Goal: Transaction & Acquisition: Download file/media

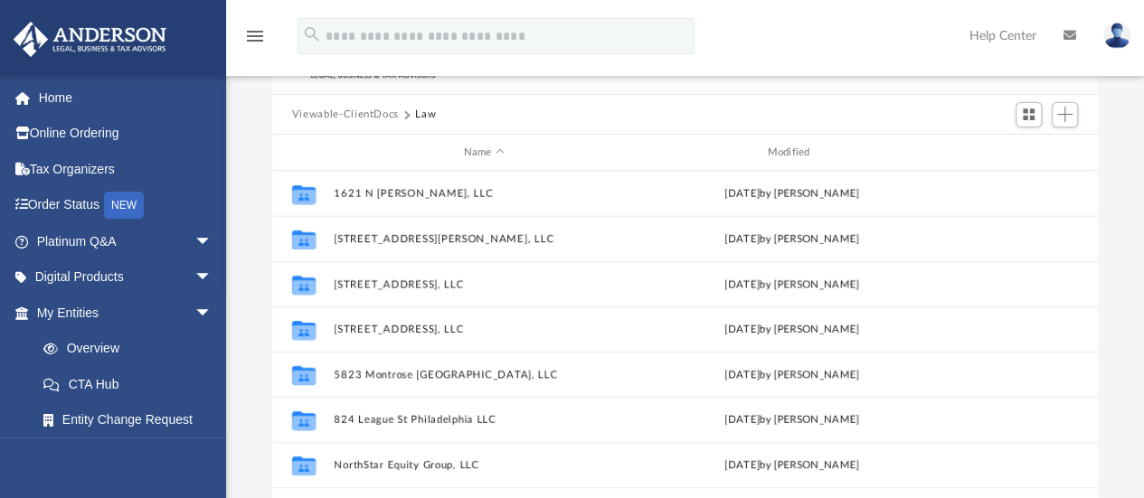
scroll to position [134, 0]
click at [416, 111] on button "Law" at bounding box center [425, 116] width 21 height 16
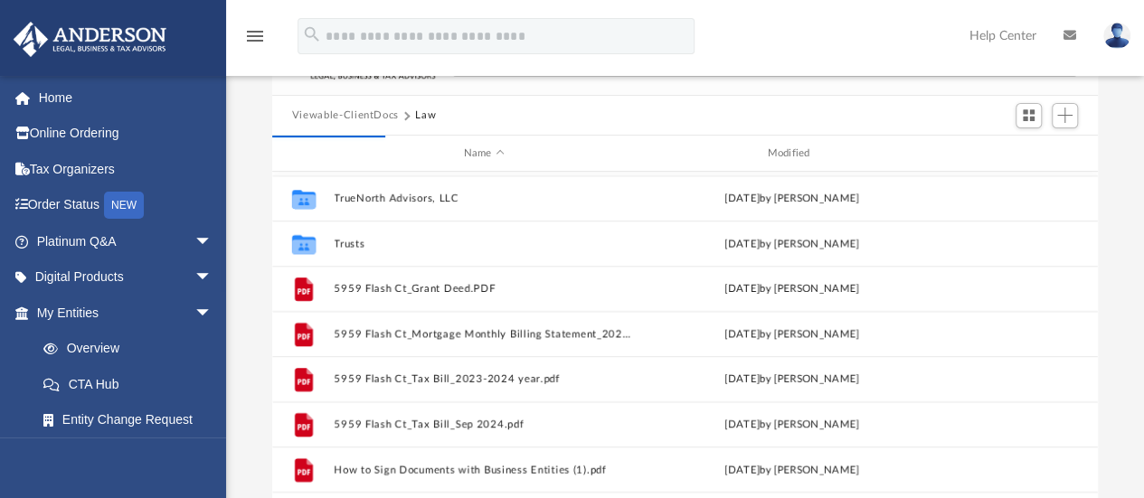
scroll to position [595, 0]
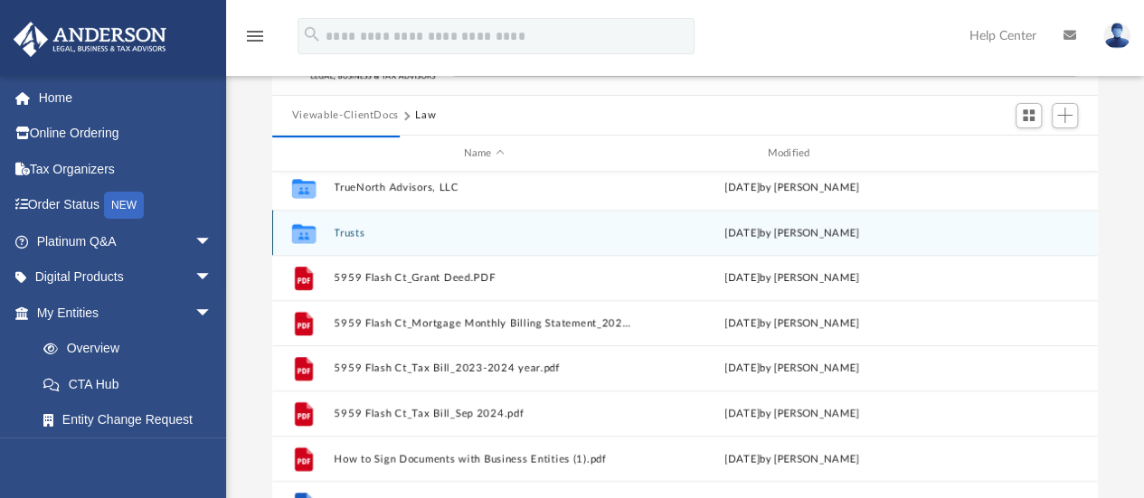
click at [347, 231] on button "Trusts" at bounding box center [484, 233] width 300 height 12
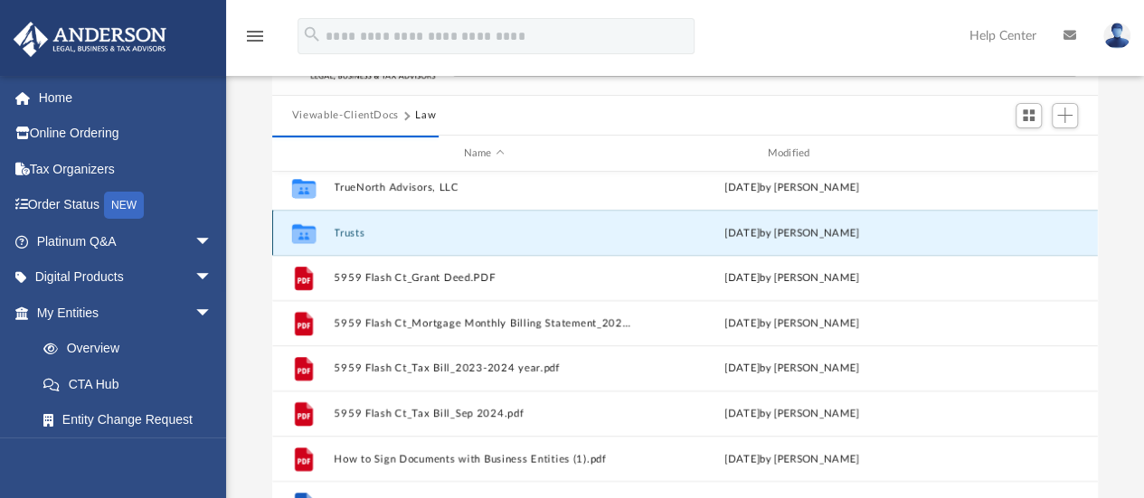
click at [353, 227] on button "Trusts" at bounding box center [484, 233] width 300 height 12
click at [352, 232] on button "Trusts" at bounding box center [484, 233] width 300 height 12
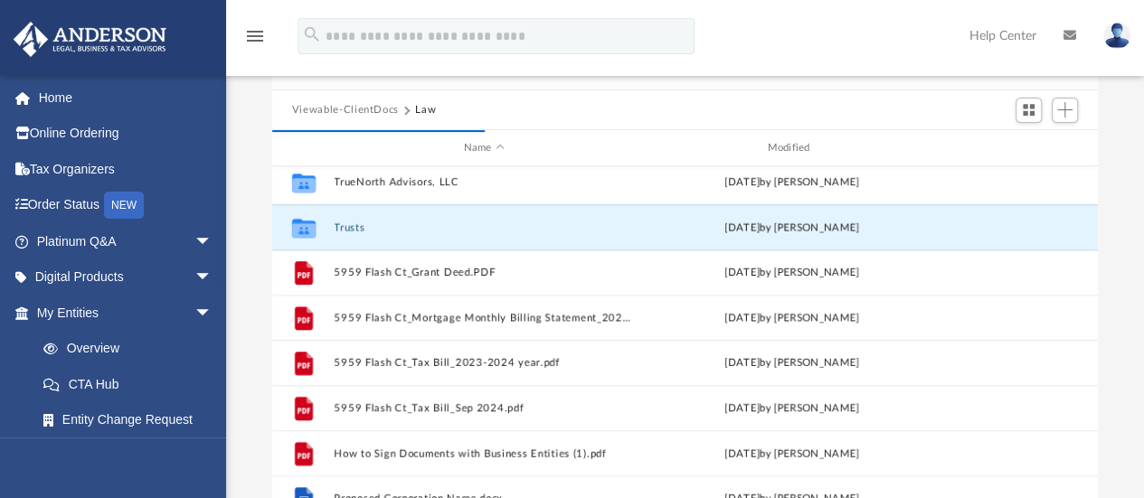
scroll to position [138, 0]
click at [404, 229] on button "Trusts" at bounding box center [484, 228] width 300 height 12
click at [356, 224] on button "Trusts" at bounding box center [484, 228] width 300 height 12
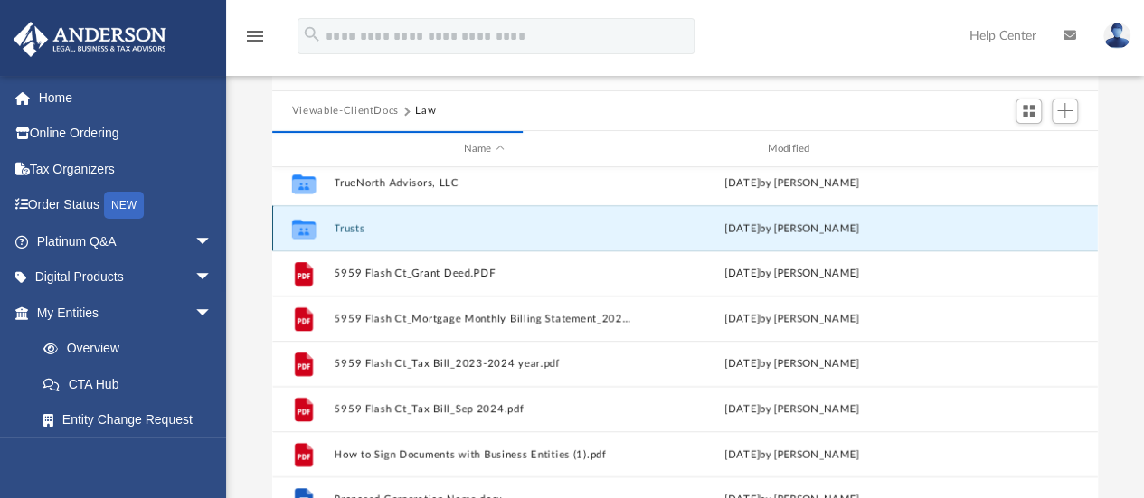
click at [356, 224] on button "Trusts" at bounding box center [484, 228] width 300 height 12
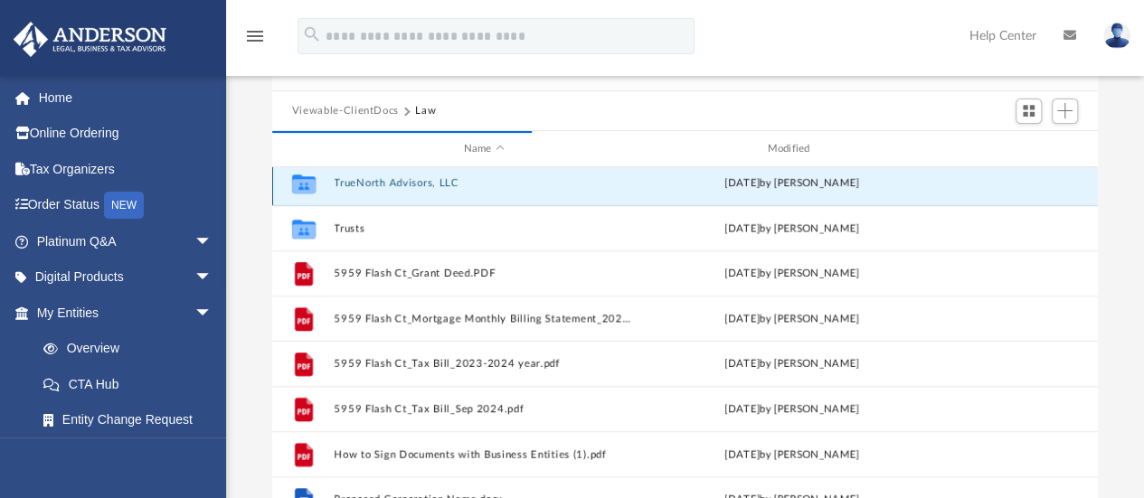
click at [387, 182] on div "Collaborated Folder TrueNorth Advisors, LLC Fri Feb 14 2025 by Amber Johnson" at bounding box center [685, 182] width 826 height 45
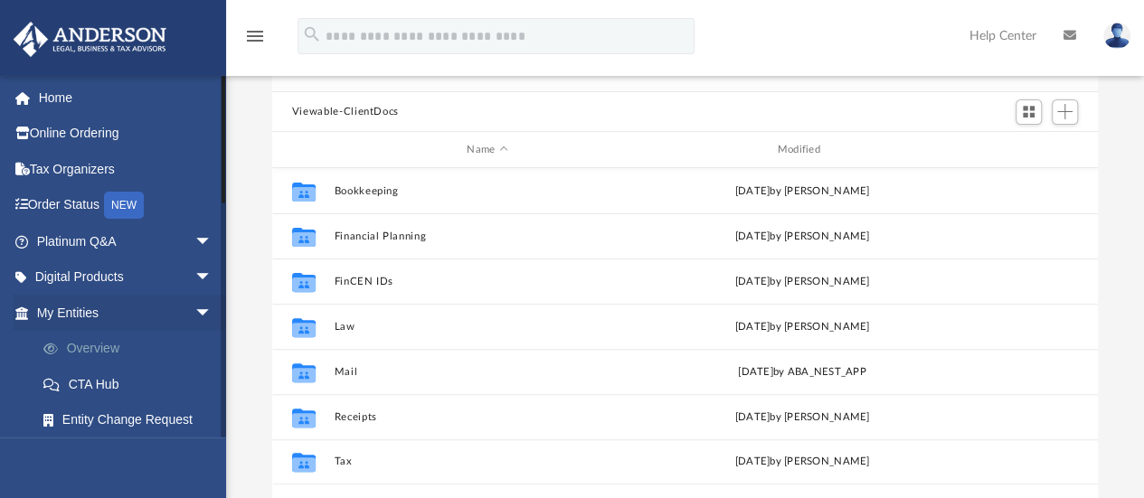
scroll to position [397, 812]
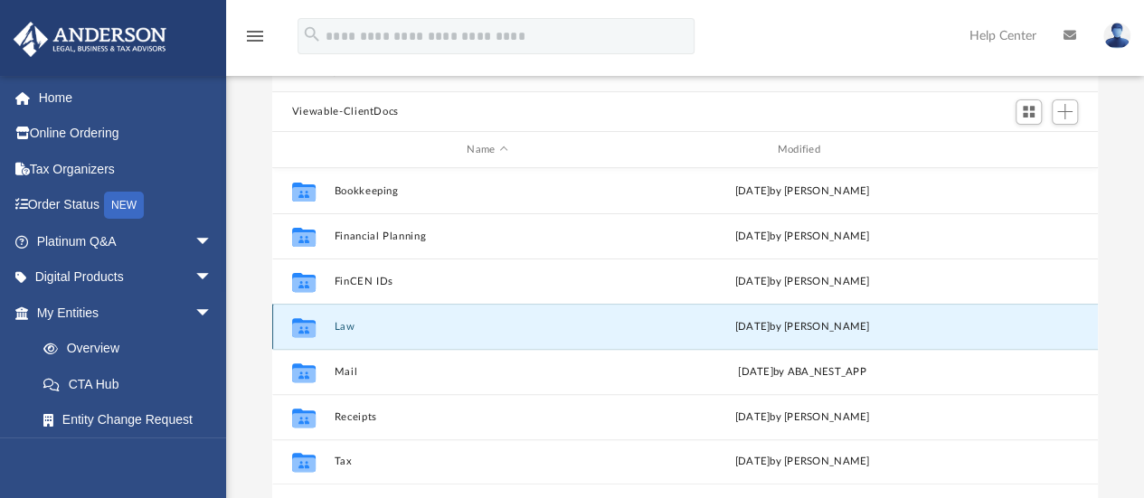
click at [342, 326] on button "Law" at bounding box center [487, 327] width 307 height 12
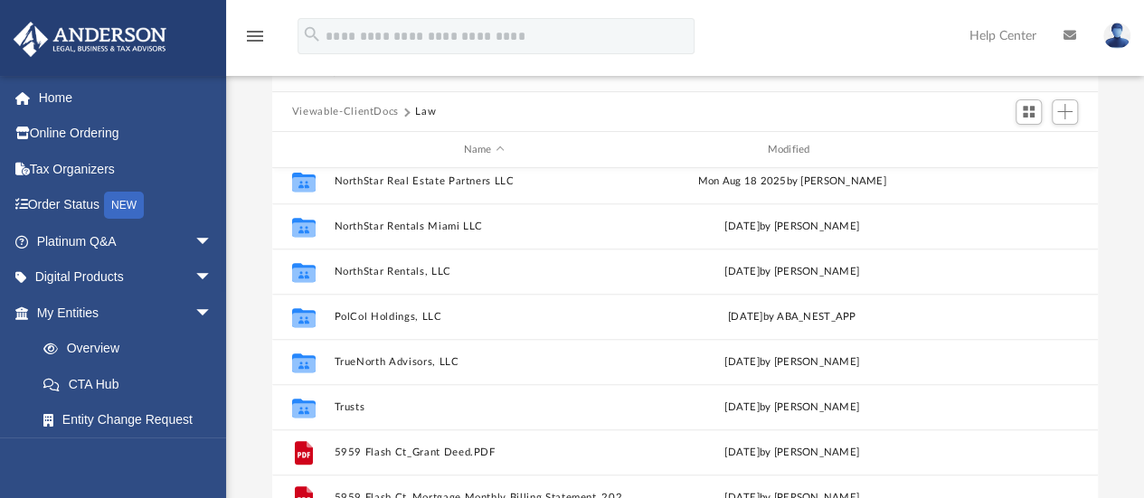
scroll to position [508, 0]
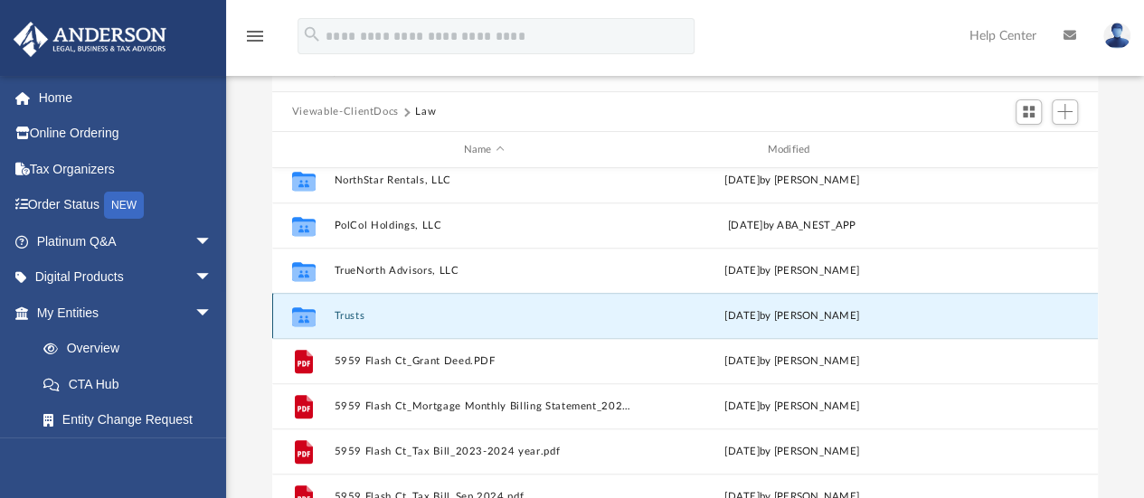
click at [342, 312] on button "Trusts" at bounding box center [484, 316] width 300 height 12
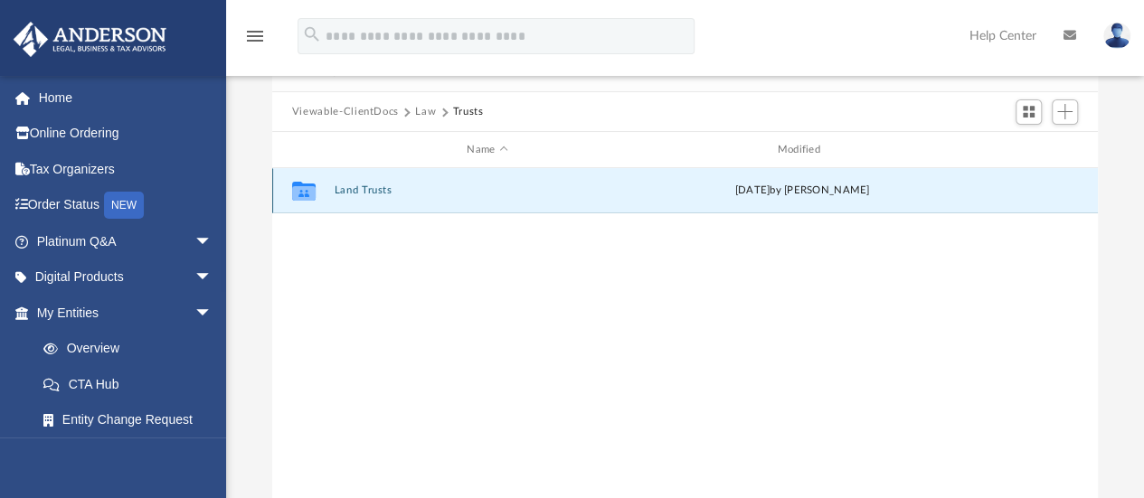
click at [358, 193] on button "Land Trusts" at bounding box center [487, 191] width 307 height 12
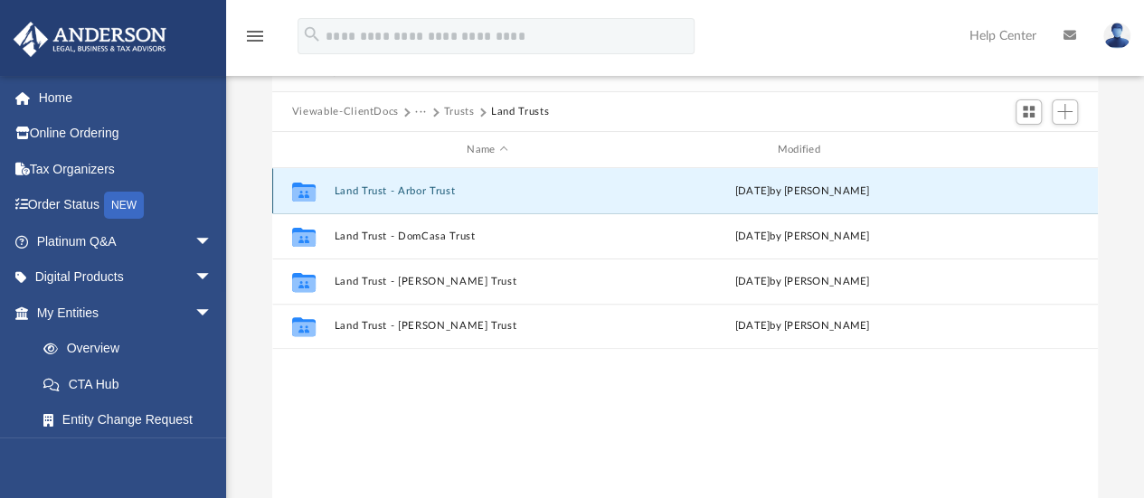
click at [374, 186] on button "Land Trust - Arbor Trust" at bounding box center [487, 191] width 307 height 12
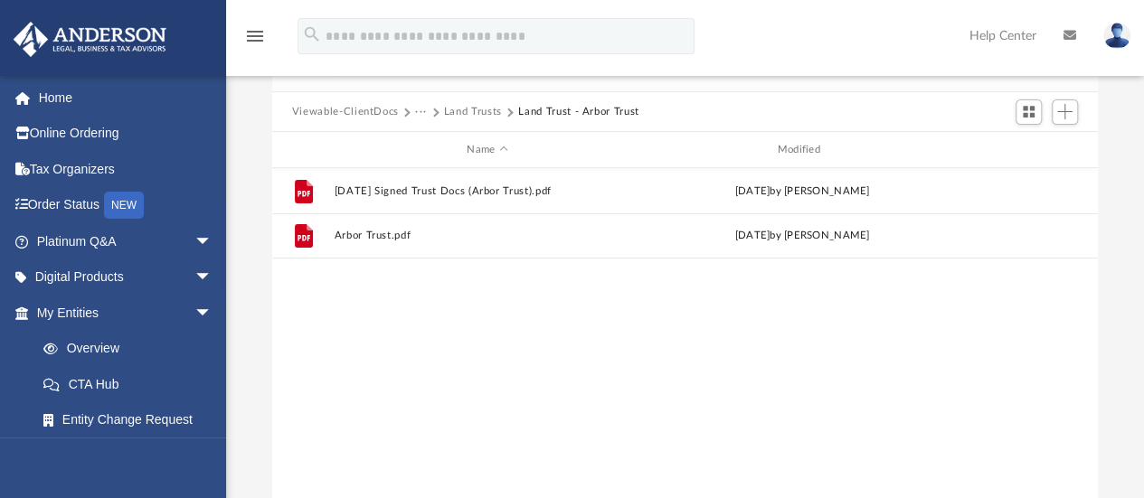
click at [458, 374] on div "File [DATE] Signed Trust Docs (Arbor Trust).pdf [DATE] by [PERSON_NAME] File Ar…" at bounding box center [685, 355] width 826 height 375
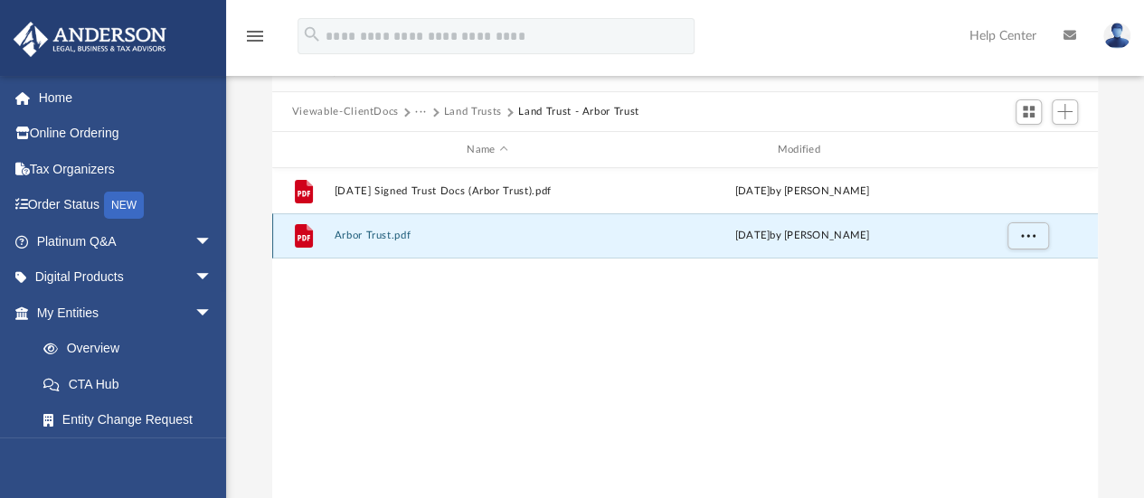
click at [361, 233] on button "Arbor Trust.pdf" at bounding box center [487, 237] width 307 height 12
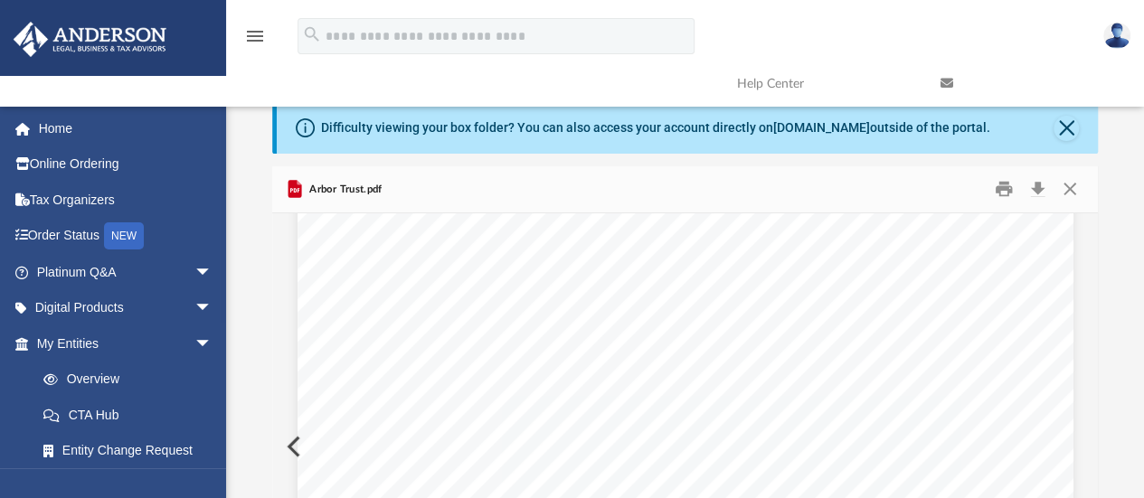
click at [1073, 117] on link at bounding box center [1028, 83] width 203 height 71
click at [1068, 186] on button "Close" at bounding box center [1070, 189] width 33 height 28
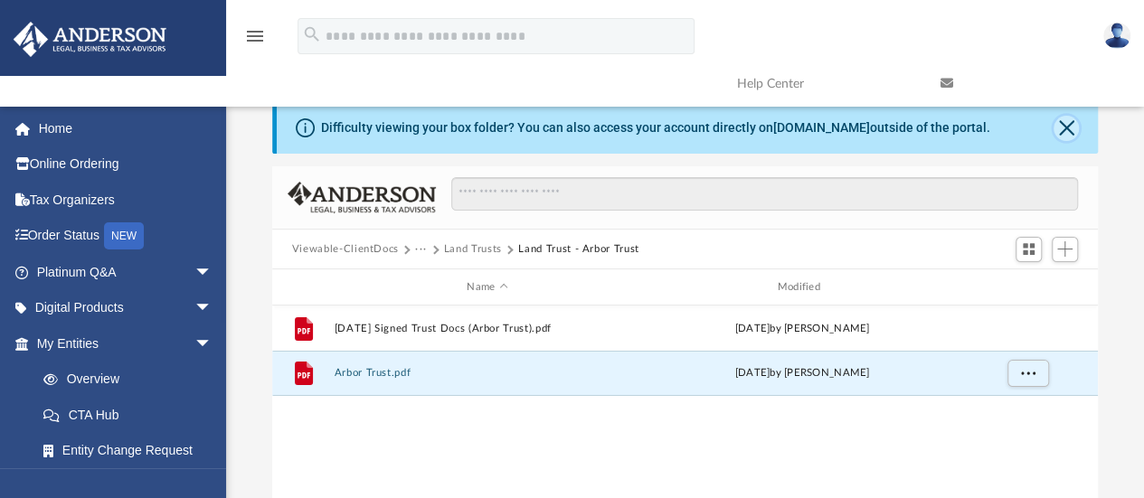
click at [1062, 128] on button "Close" at bounding box center [1066, 128] width 25 height 25
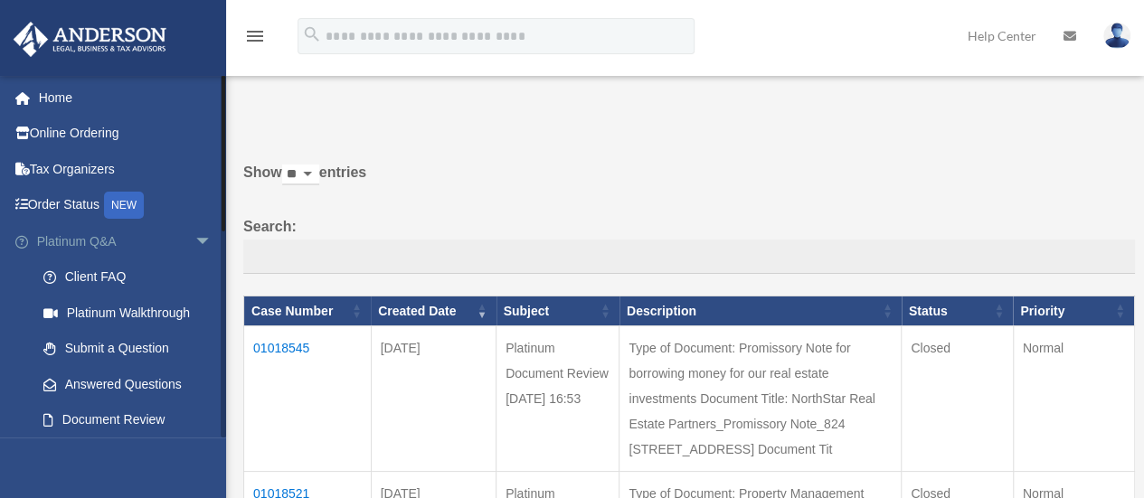
click at [194, 236] on span "arrow_drop_down" at bounding box center [212, 241] width 36 height 37
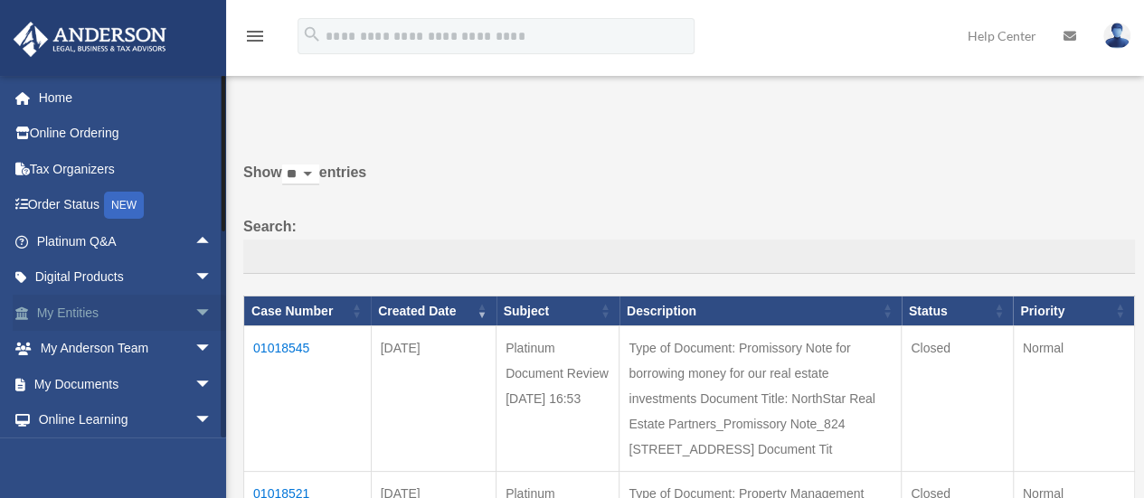
click at [194, 314] on span "arrow_drop_down" at bounding box center [212, 313] width 36 height 37
click at [194, 311] on span "arrow_drop_up" at bounding box center [212, 313] width 36 height 37
click at [195, 378] on span "arrow_drop_down" at bounding box center [212, 384] width 36 height 37
click at [83, 415] on link "Box" at bounding box center [132, 420] width 214 height 36
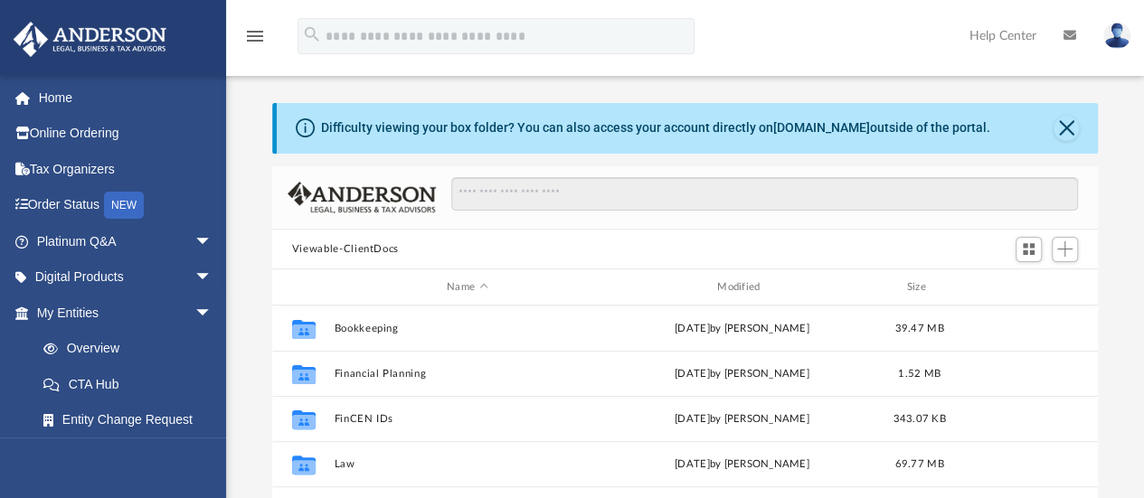
scroll to position [397, 812]
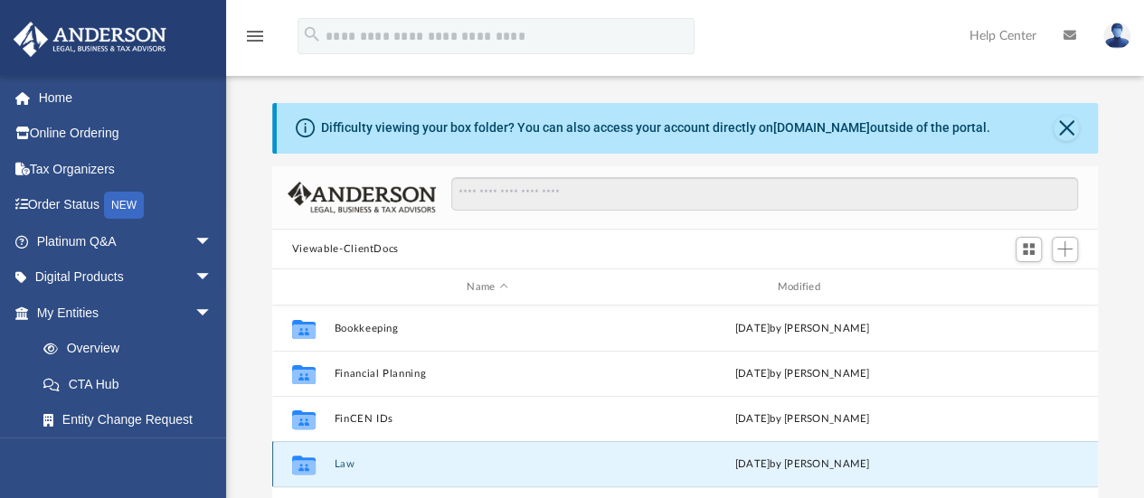
click at [340, 464] on button "Law" at bounding box center [487, 464] width 307 height 12
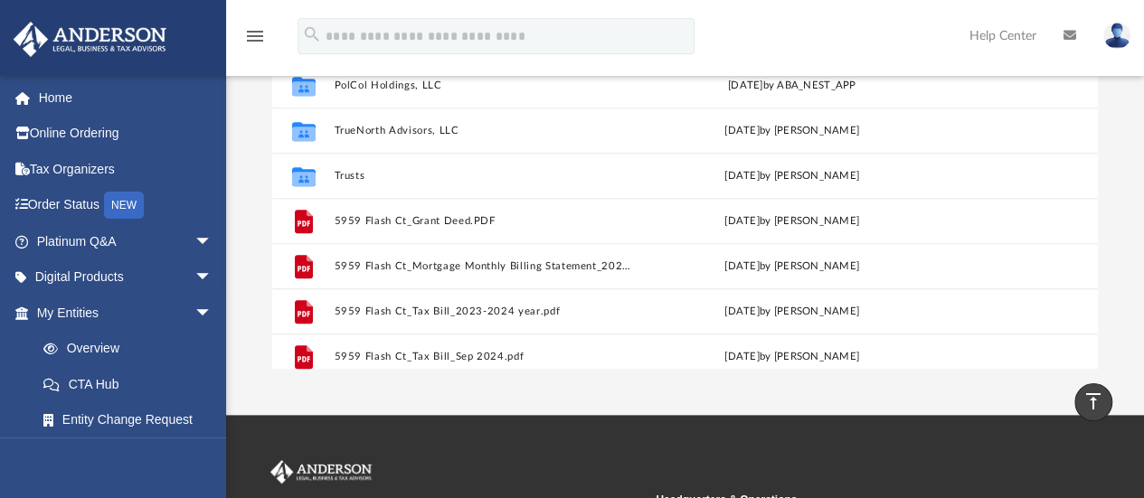
scroll to position [490, 0]
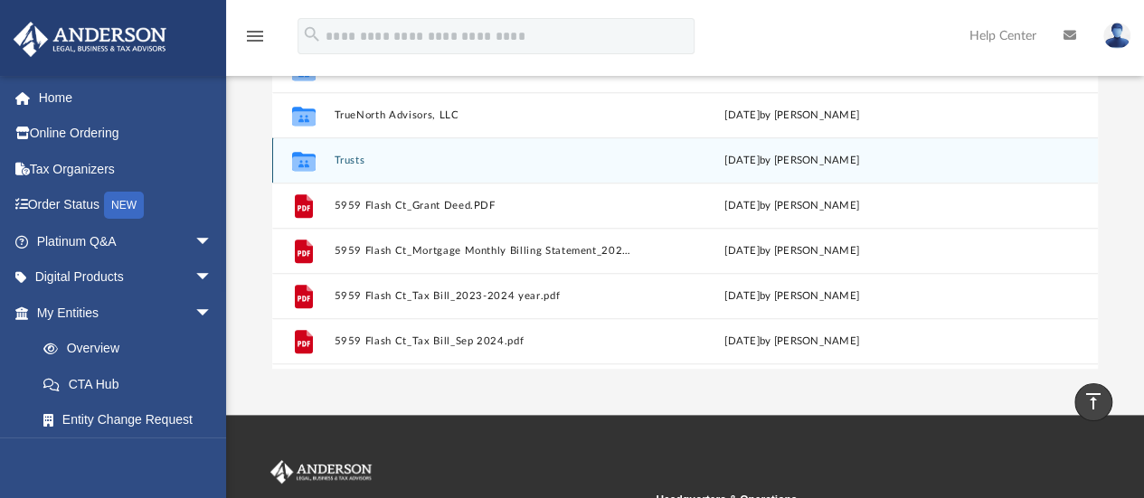
click at [355, 160] on button "Trusts" at bounding box center [484, 161] width 300 height 12
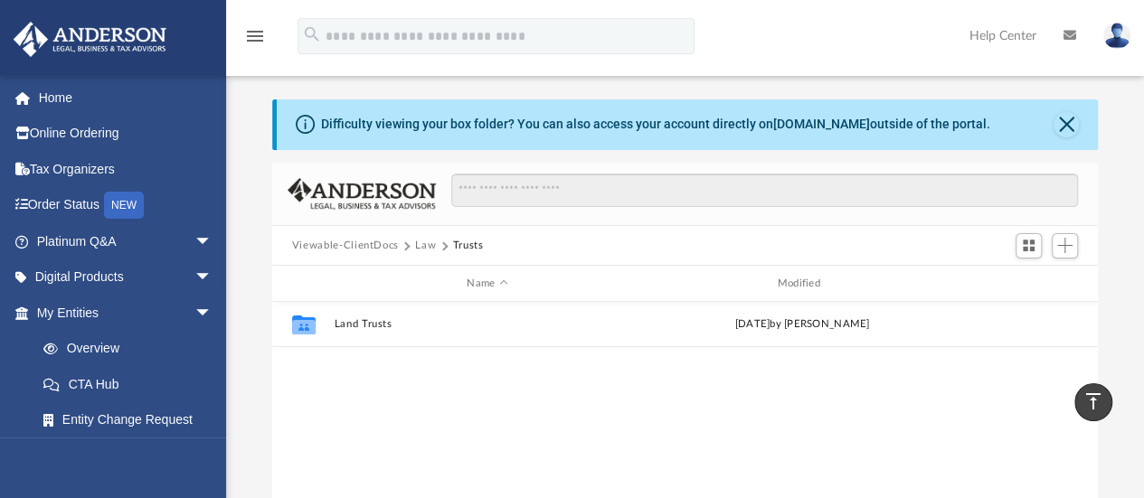
scroll to position [0, 0]
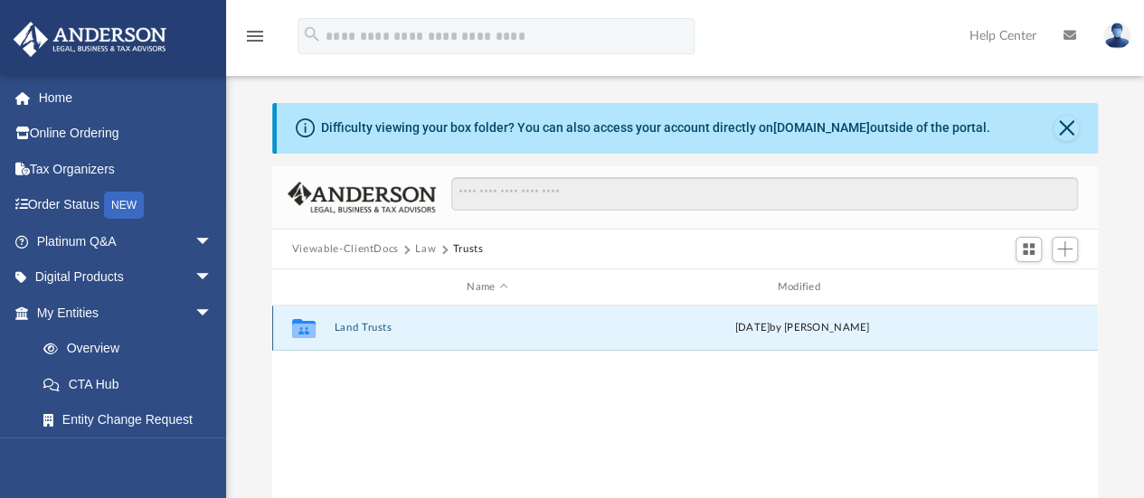
click at [369, 325] on button "Land Trusts" at bounding box center [487, 329] width 307 height 12
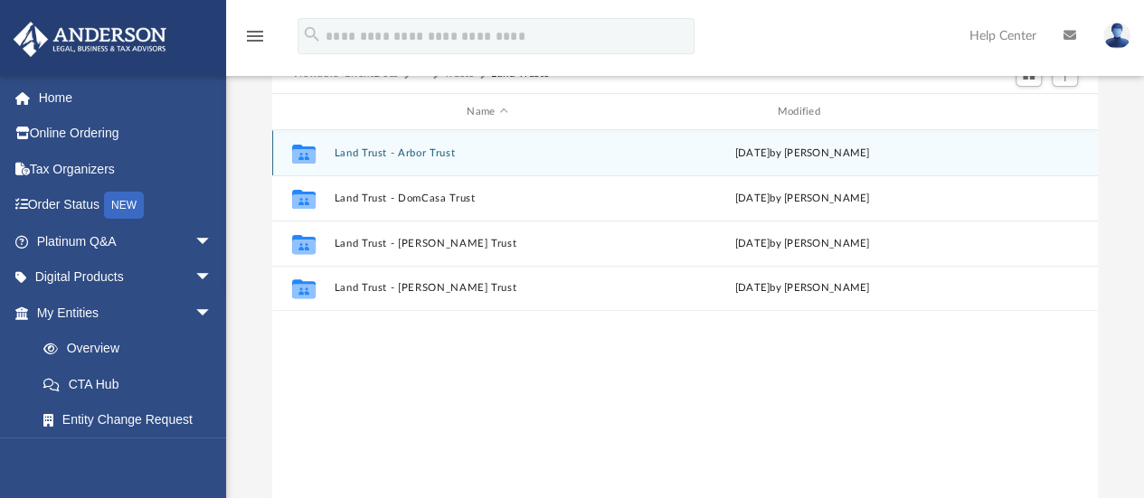
scroll to position [177, 0]
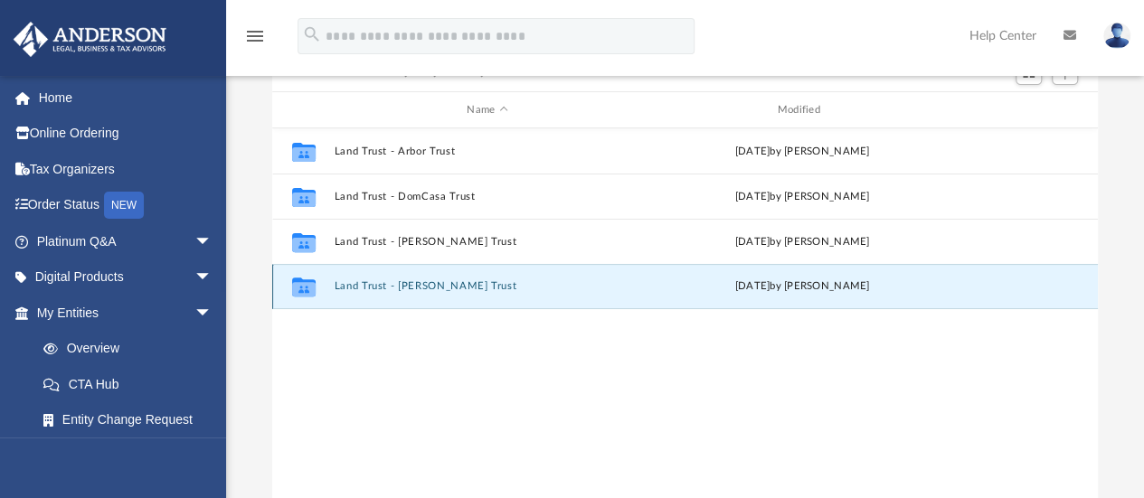
click at [407, 285] on button "Land Trust - [PERSON_NAME] Trust" at bounding box center [487, 287] width 307 height 12
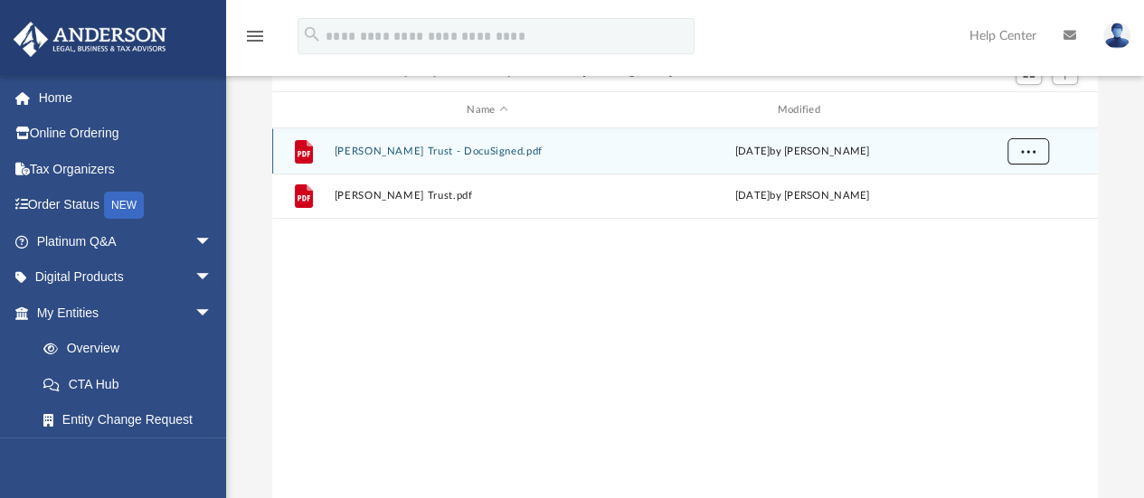
click at [1031, 153] on span "More options" at bounding box center [1027, 151] width 14 height 10
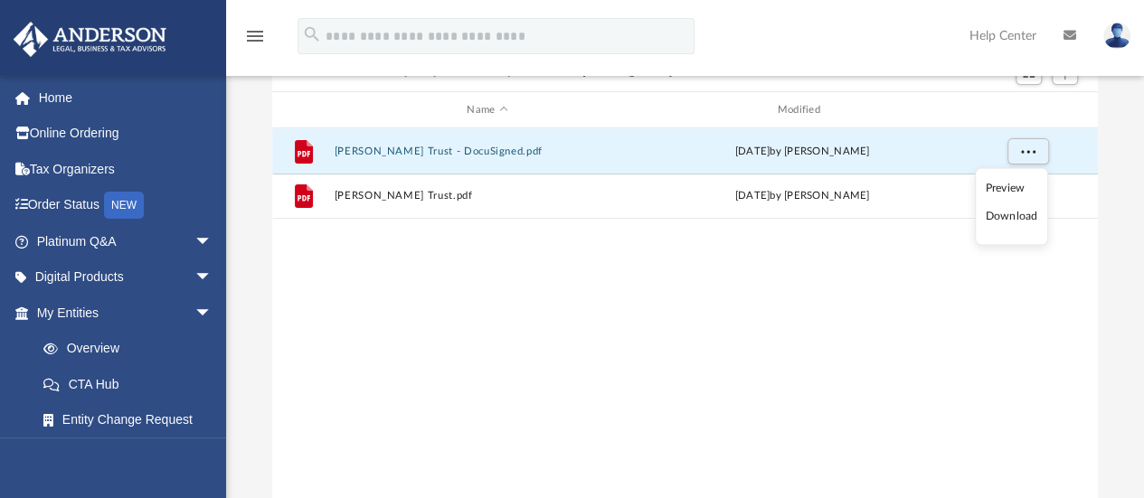
click at [997, 213] on li "Download" at bounding box center [1011, 216] width 52 height 19
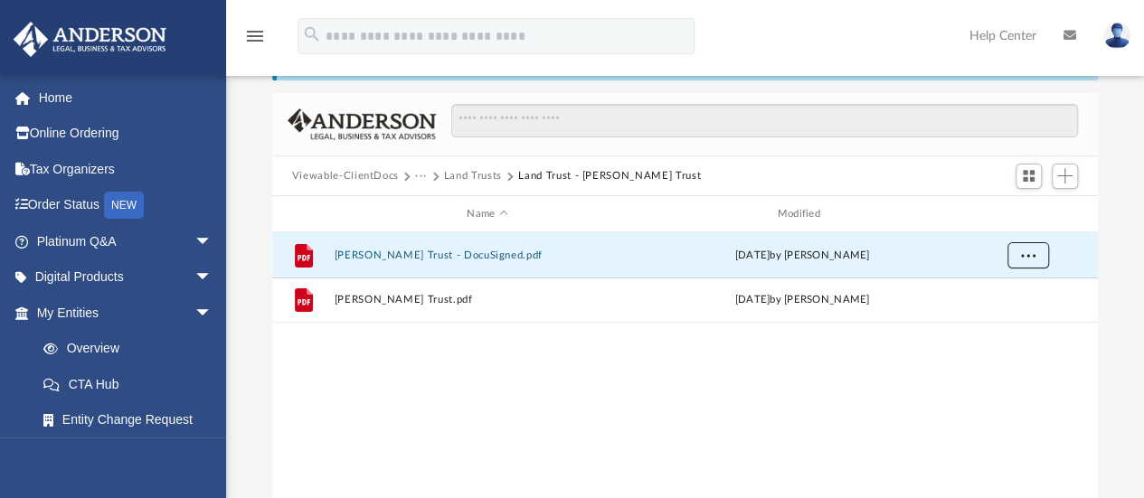
scroll to position [62, 0]
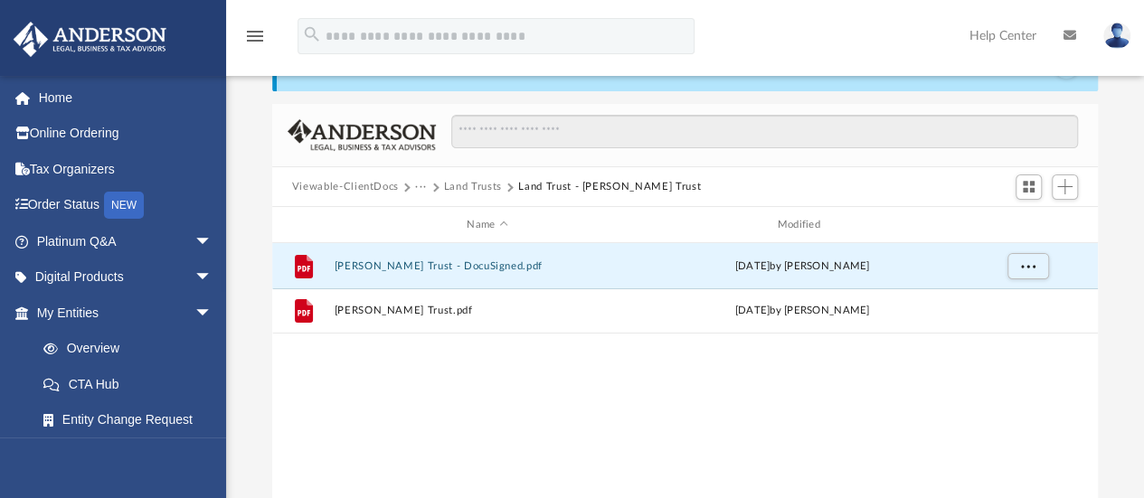
click at [479, 185] on button "Land Trusts" at bounding box center [473, 187] width 58 height 16
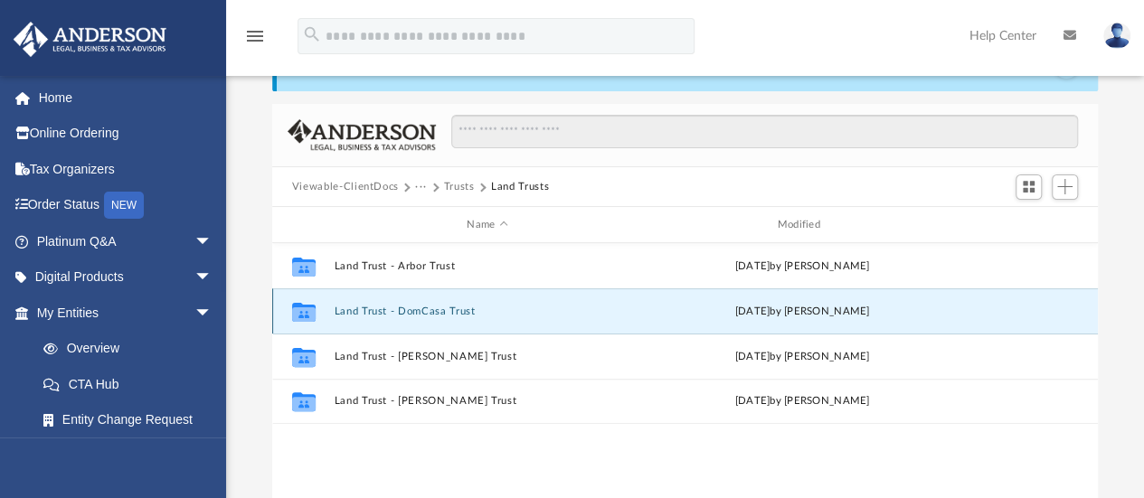
click at [430, 310] on button "Land Trust - DomCasa Trust" at bounding box center [487, 312] width 307 height 12
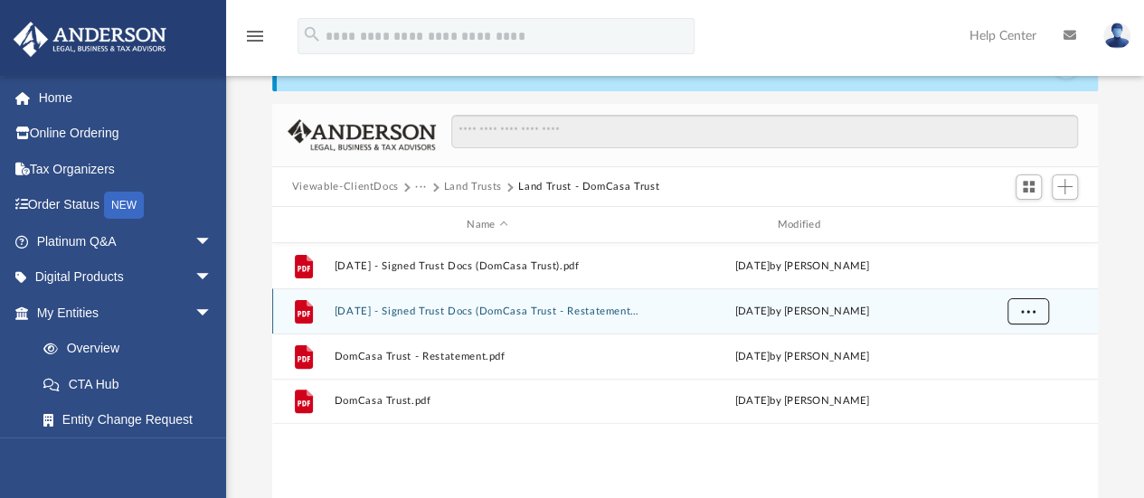
click at [1033, 314] on span "More options" at bounding box center [1027, 312] width 14 height 10
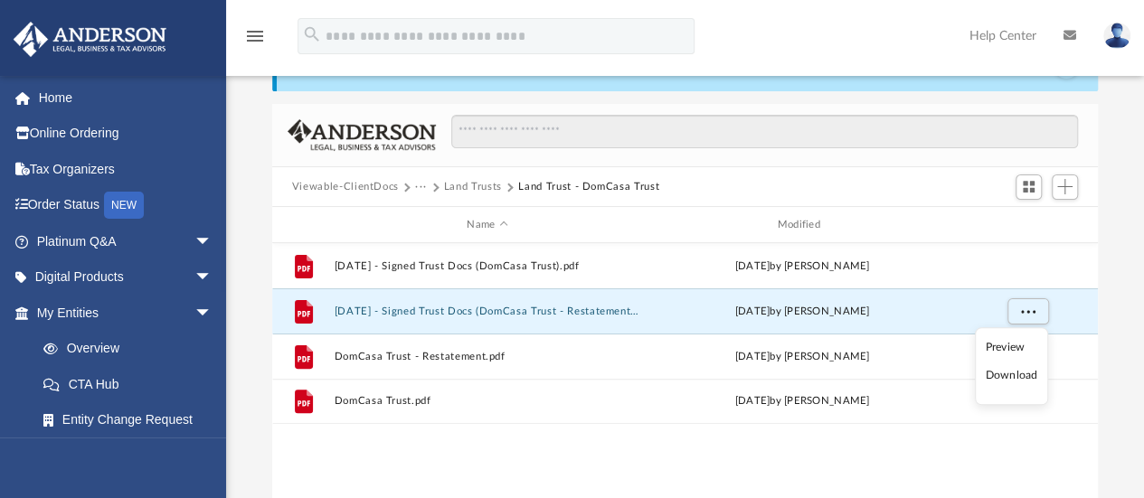
click at [998, 376] on li "Download" at bounding box center [1011, 376] width 52 height 19
click at [487, 184] on button "Land Trusts" at bounding box center [473, 187] width 58 height 16
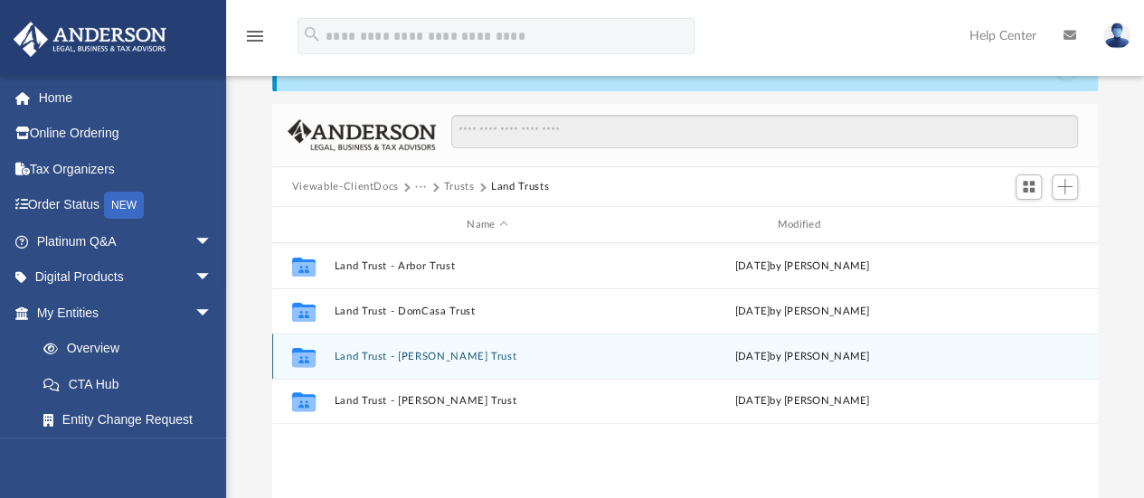
click at [367, 355] on button "Land Trust - [PERSON_NAME] Trust" at bounding box center [487, 357] width 307 height 12
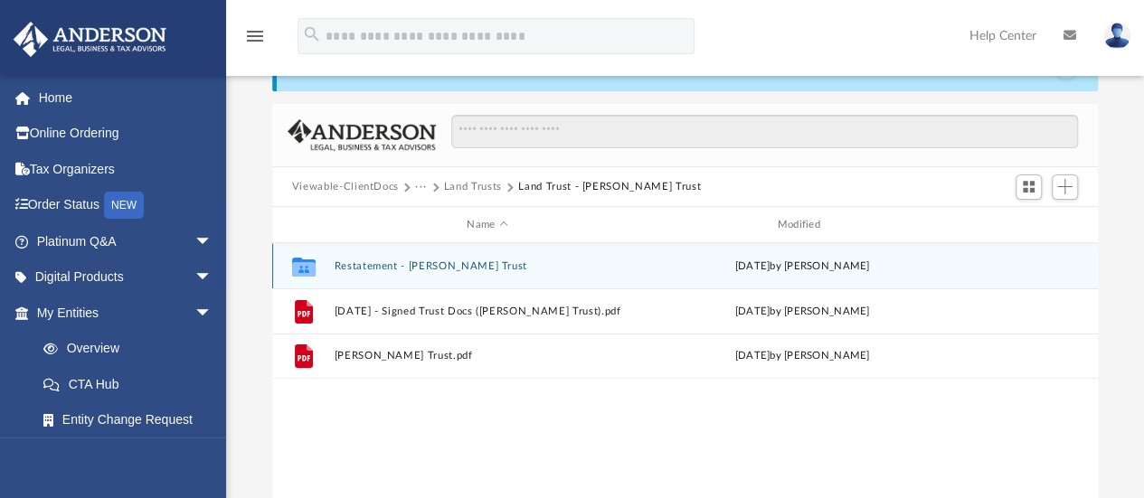
click at [416, 260] on button "Restatement - Redmond Trust" at bounding box center [487, 266] width 307 height 12
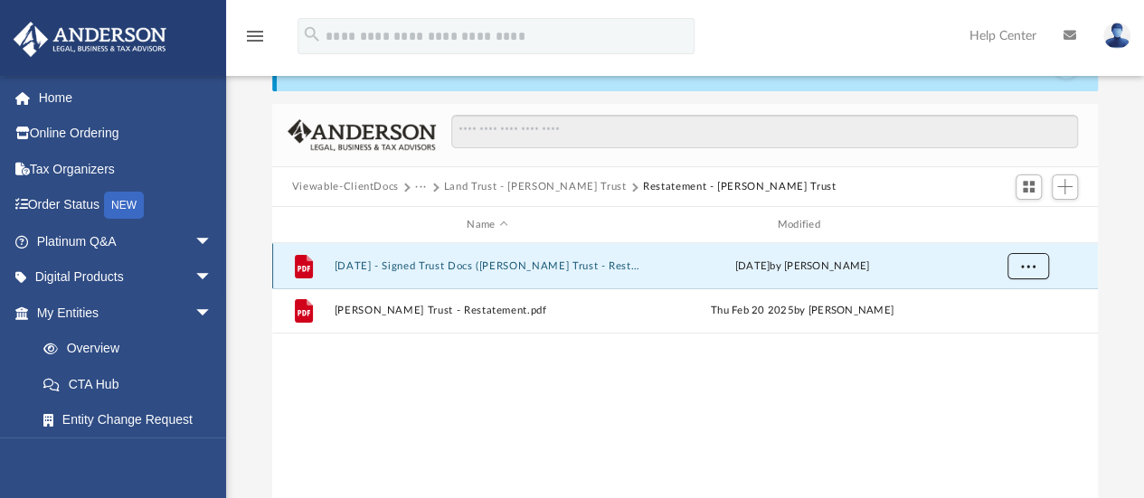
click at [1029, 261] on span "More options" at bounding box center [1027, 266] width 14 height 10
click at [1013, 328] on li "Download" at bounding box center [1011, 331] width 52 height 19
click at [510, 180] on button "Land Trust - [PERSON_NAME] Trust" at bounding box center [535, 187] width 183 height 16
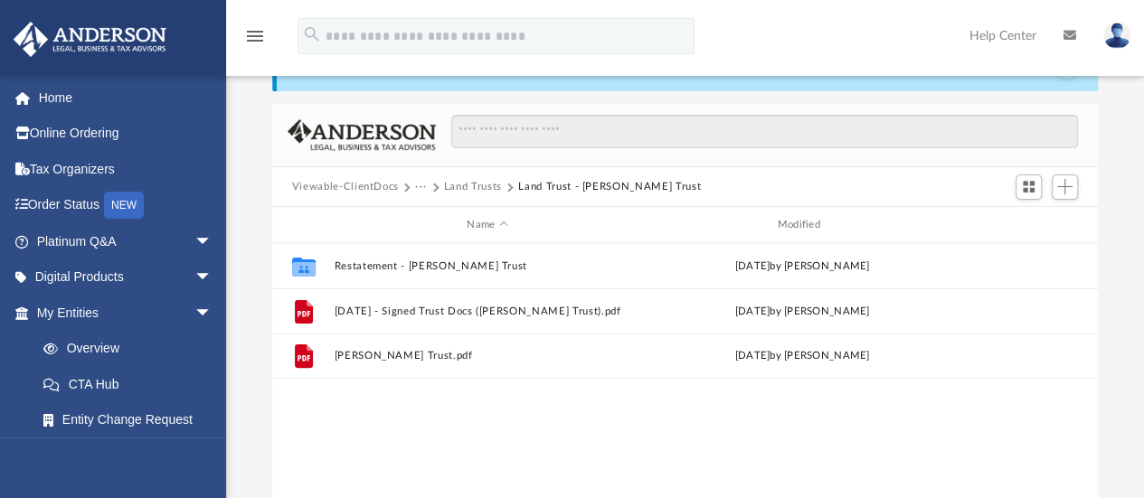
click at [477, 177] on div "Viewable-ClientDocs ··· Land Trusts Land Trust - Redmond Trust" at bounding box center [685, 187] width 827 height 40
click at [477, 179] on button "Land Trusts" at bounding box center [473, 187] width 58 height 16
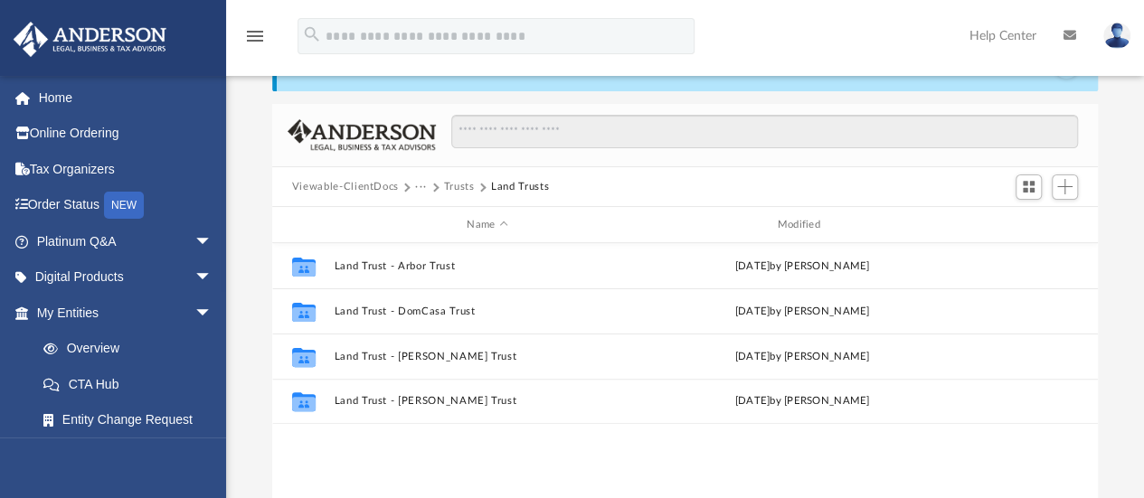
click at [384, 440] on div "Collaborated Folder Land Trust - Arbor Trust Fri Aug 15 2025 by Lucianne Castil…" at bounding box center [685, 430] width 826 height 375
